Goal: Information Seeking & Learning: Check status

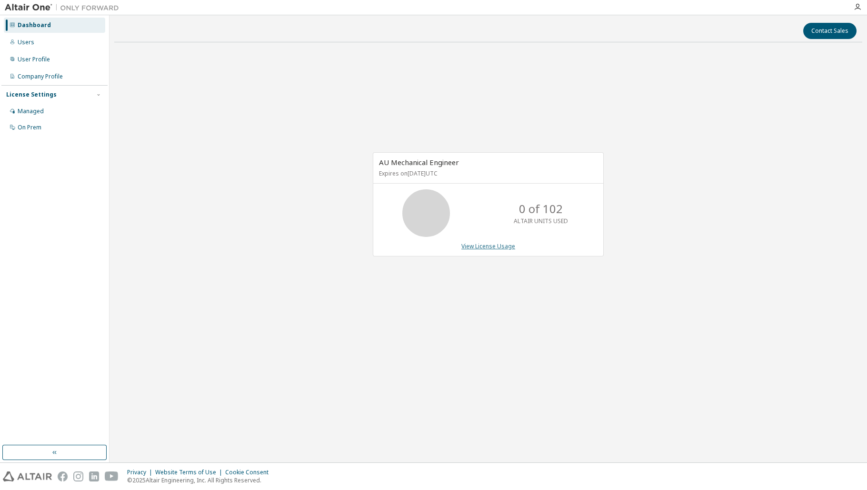
click at [490, 244] on link "View License Usage" at bounding box center [488, 246] width 54 height 8
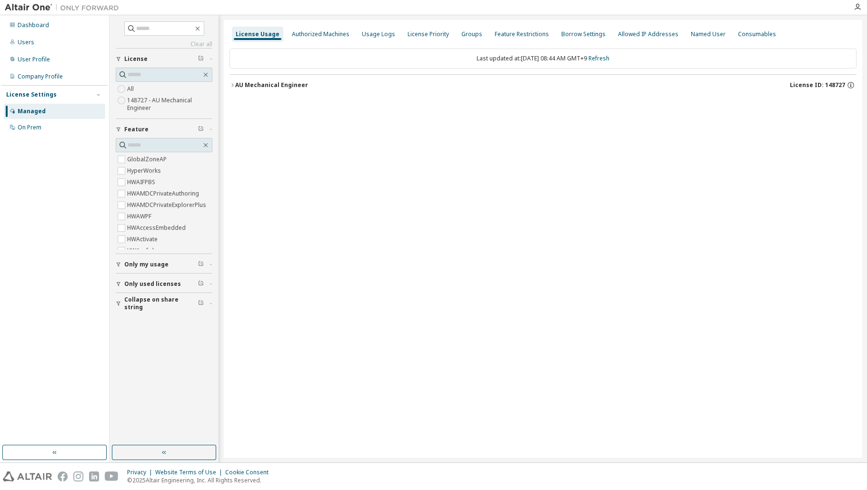
click at [232, 85] on icon "button" at bounding box center [233, 85] width 6 height 6
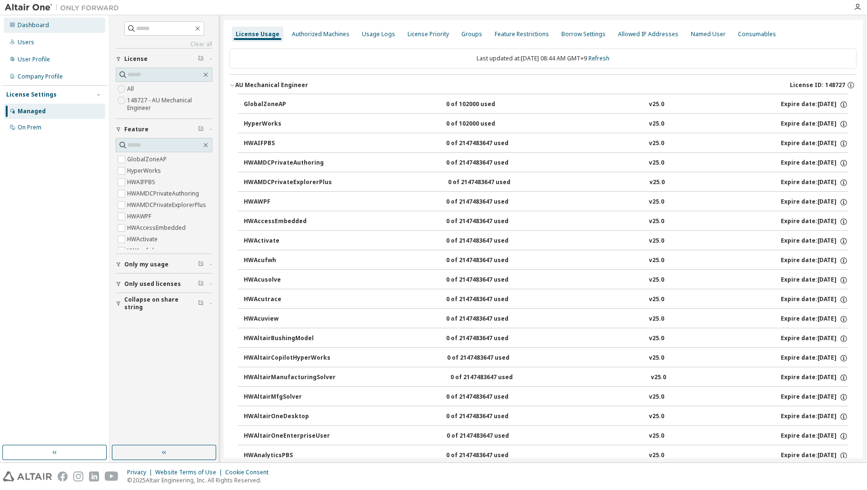
click at [37, 25] on div "Dashboard" at bounding box center [33, 25] width 31 height 8
